Goal: Information Seeking & Learning: Learn about a topic

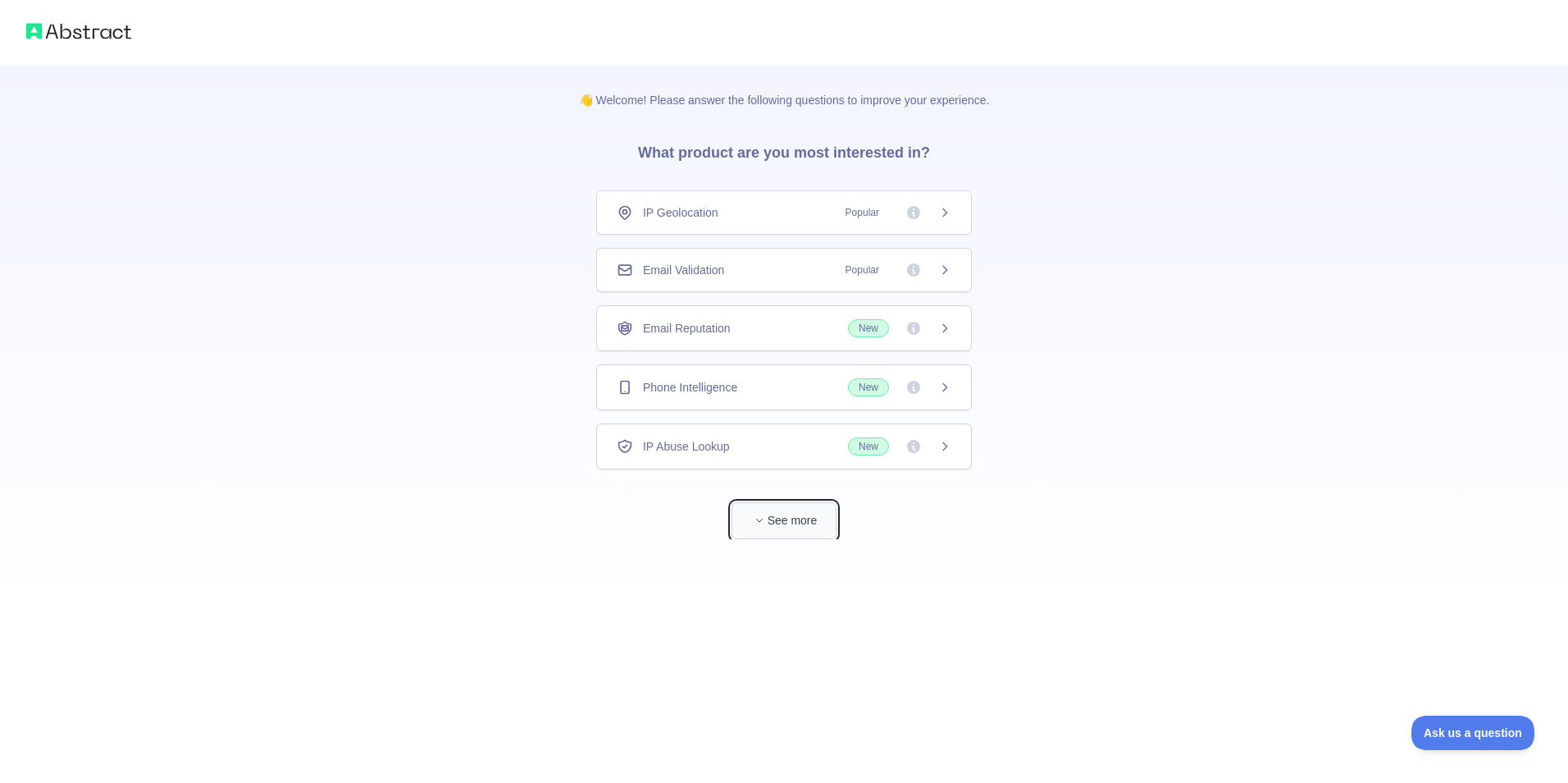
click at [784, 518] on button "See more" at bounding box center [784, 521] width 104 height 37
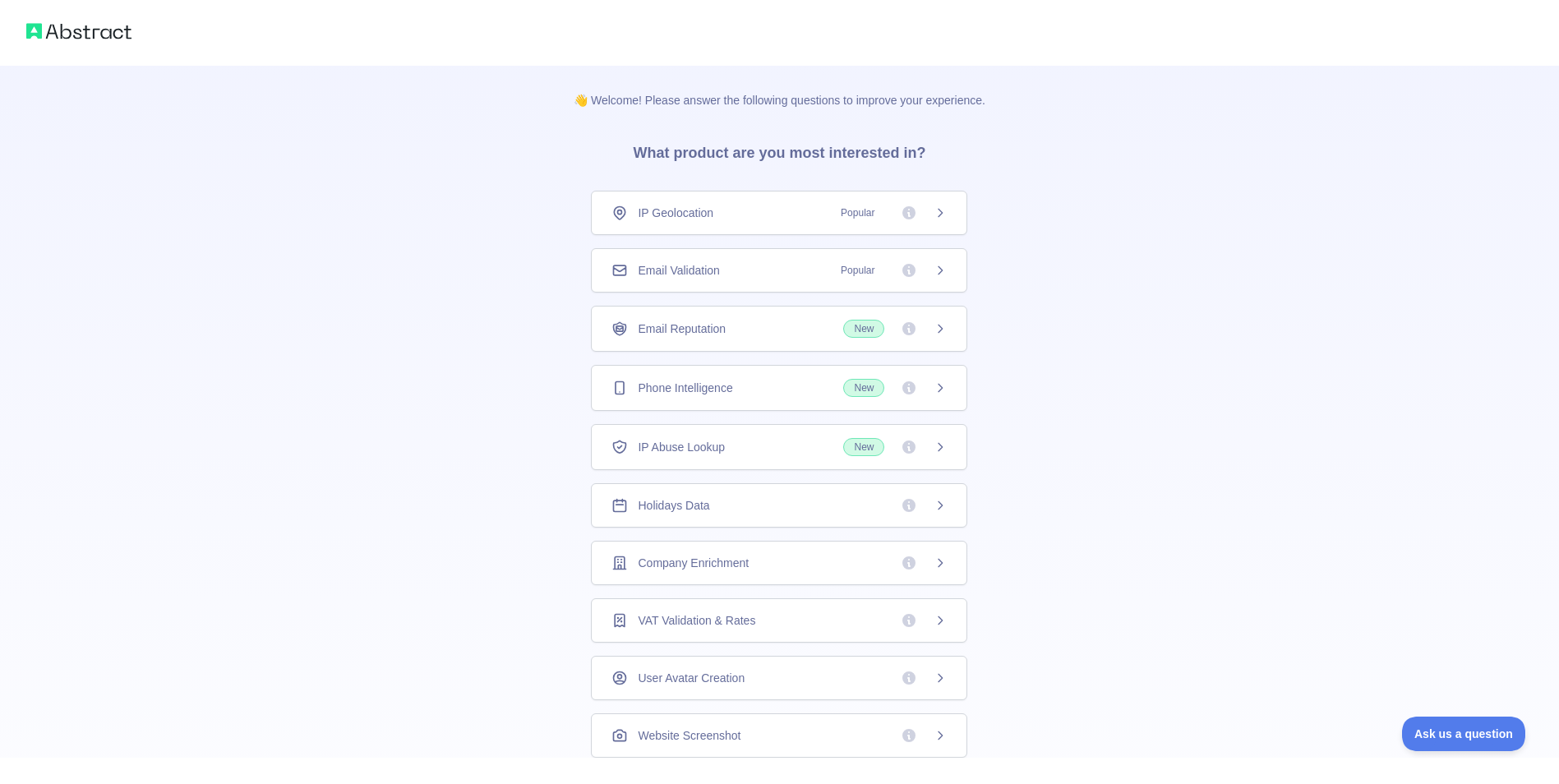
click at [777, 219] on div "IP Geolocation Popular" at bounding box center [780, 212] width 335 height 16
click at [733, 257] on div "Email Validation Popular" at bounding box center [785, 270] width 376 height 45
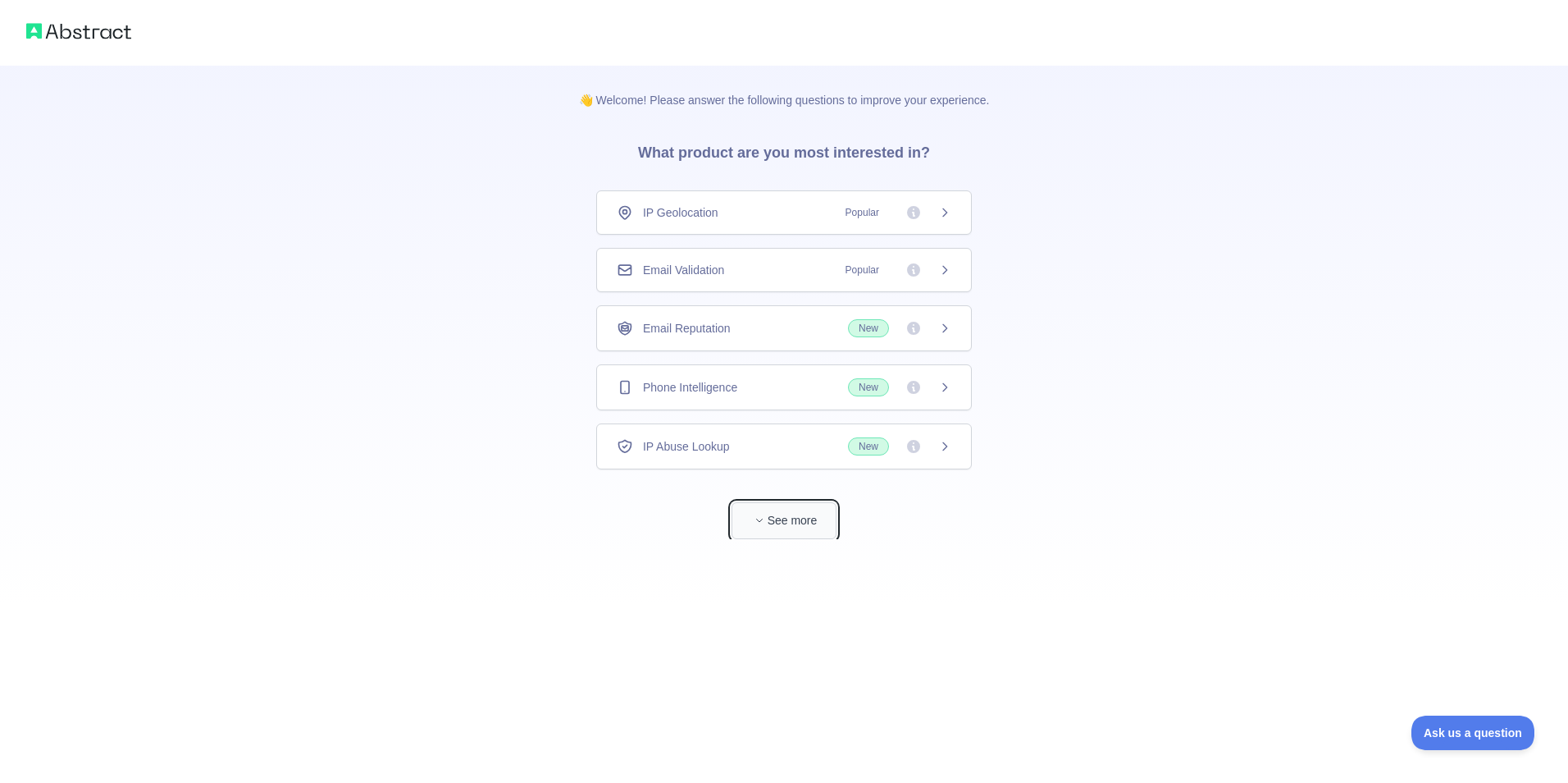
click at [759, 520] on icon "button" at bounding box center [759, 520] width 10 height 10
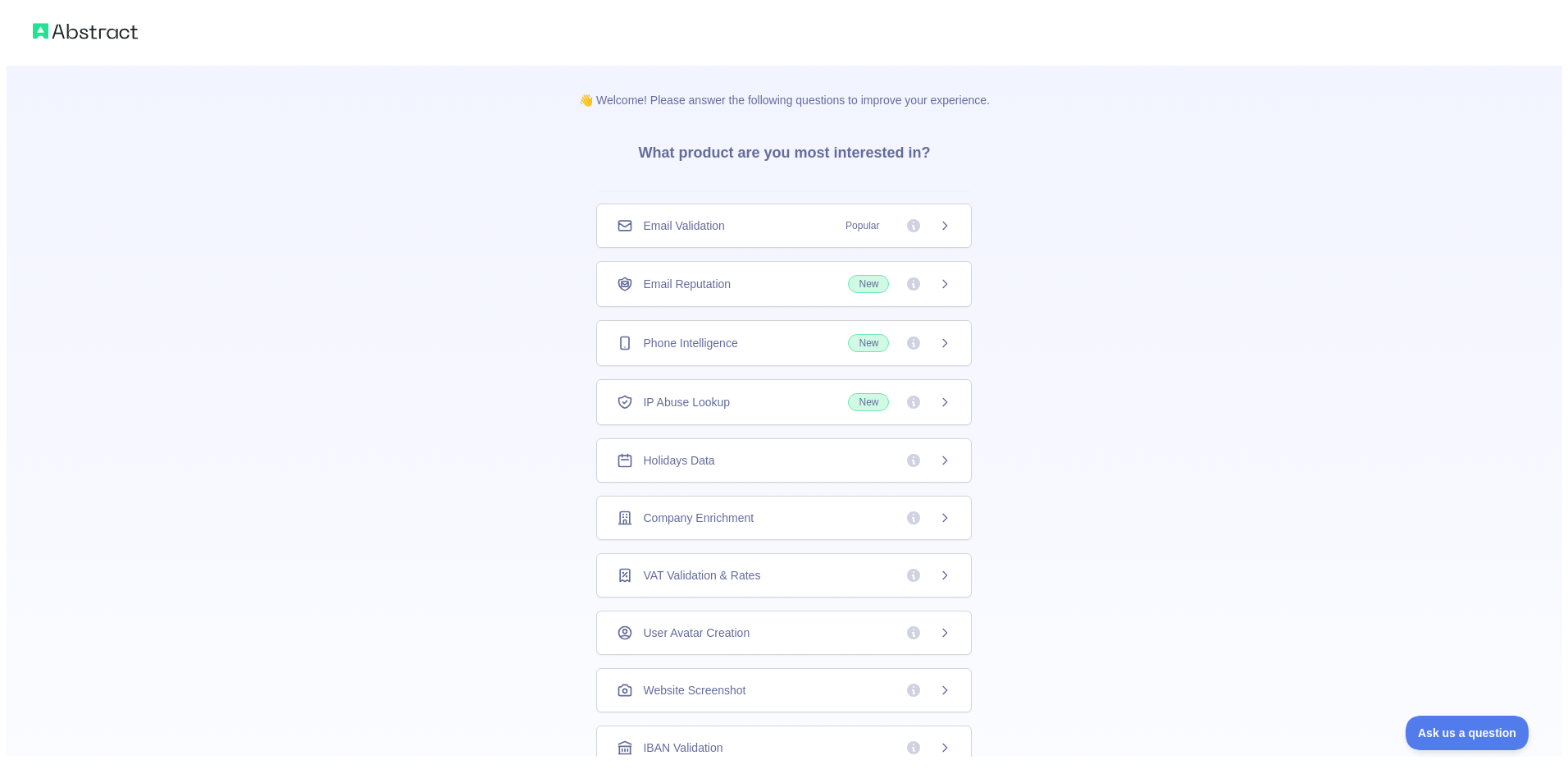
scroll to position [66, 0]
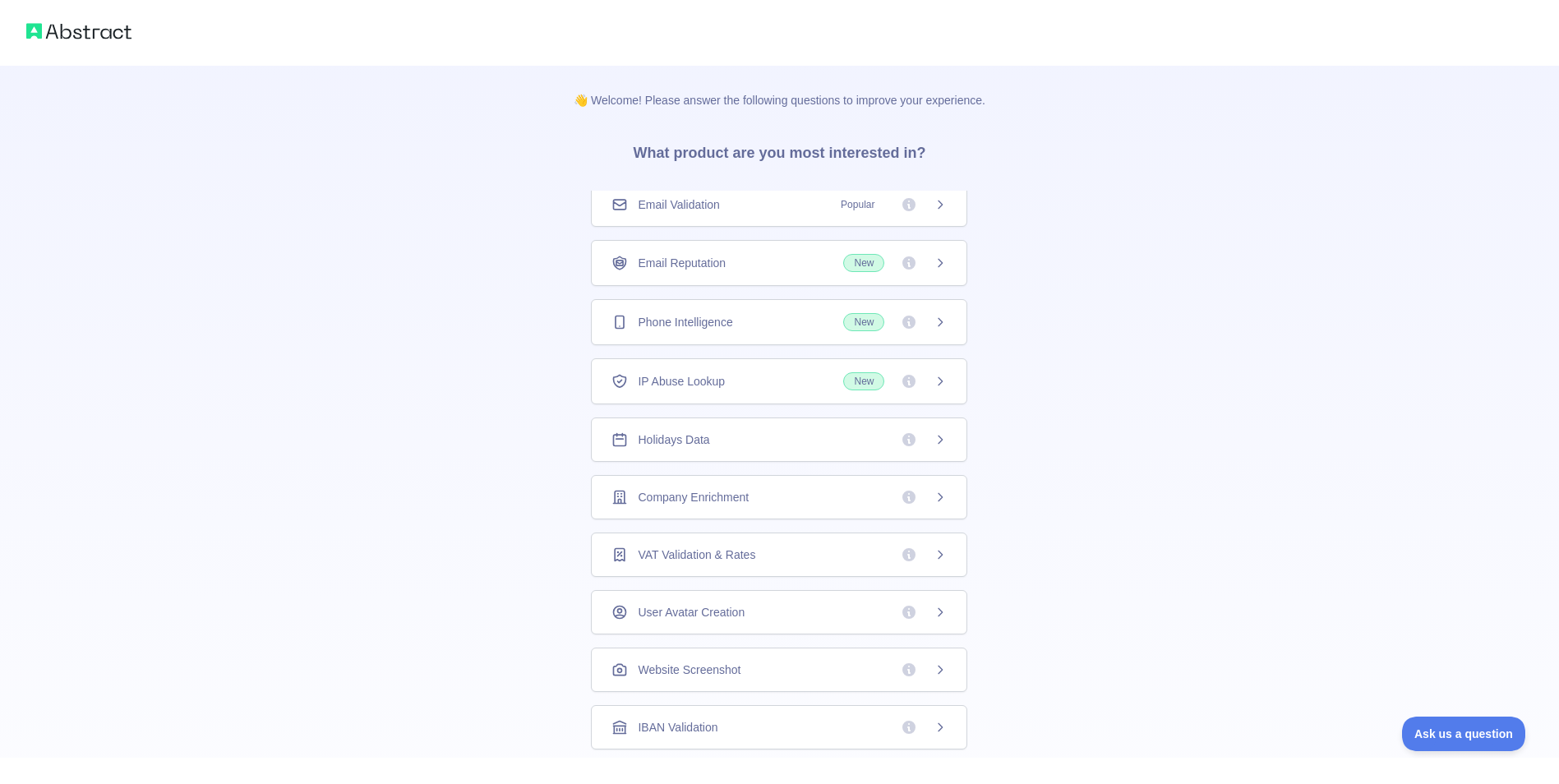
click at [1215, 603] on div "👋 Welcome! Please answer the following questions to improve your experience. Wh…" at bounding box center [780, 522] width 1559 height 1045
click at [699, 566] on div "VAT Validation & Rates" at bounding box center [779, 554] width 376 height 45
